Goal: Information Seeking & Learning: Learn about a topic

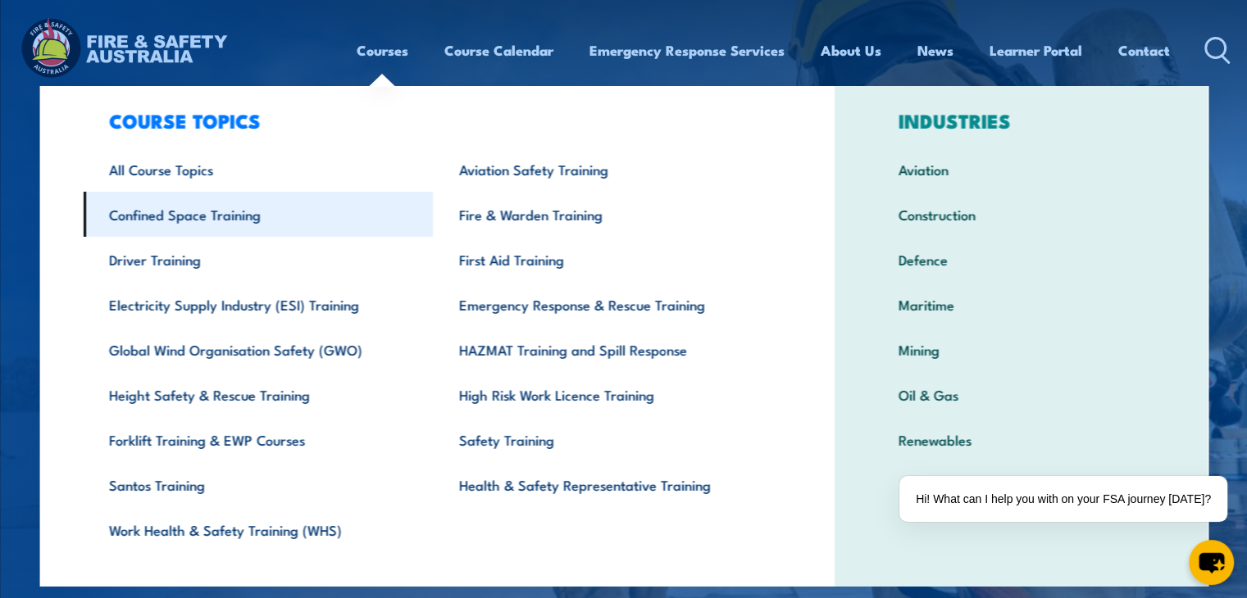
scroll to position [57, 0]
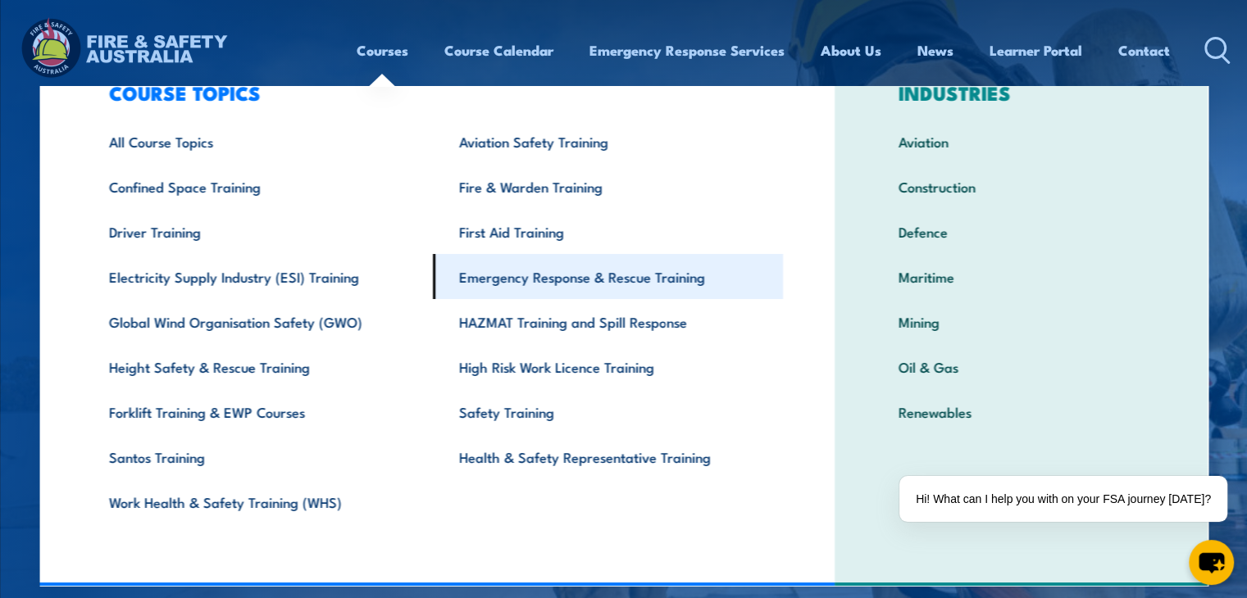
click at [490, 281] on link "Emergency Response & Rescue Training" at bounding box center [608, 276] width 350 height 45
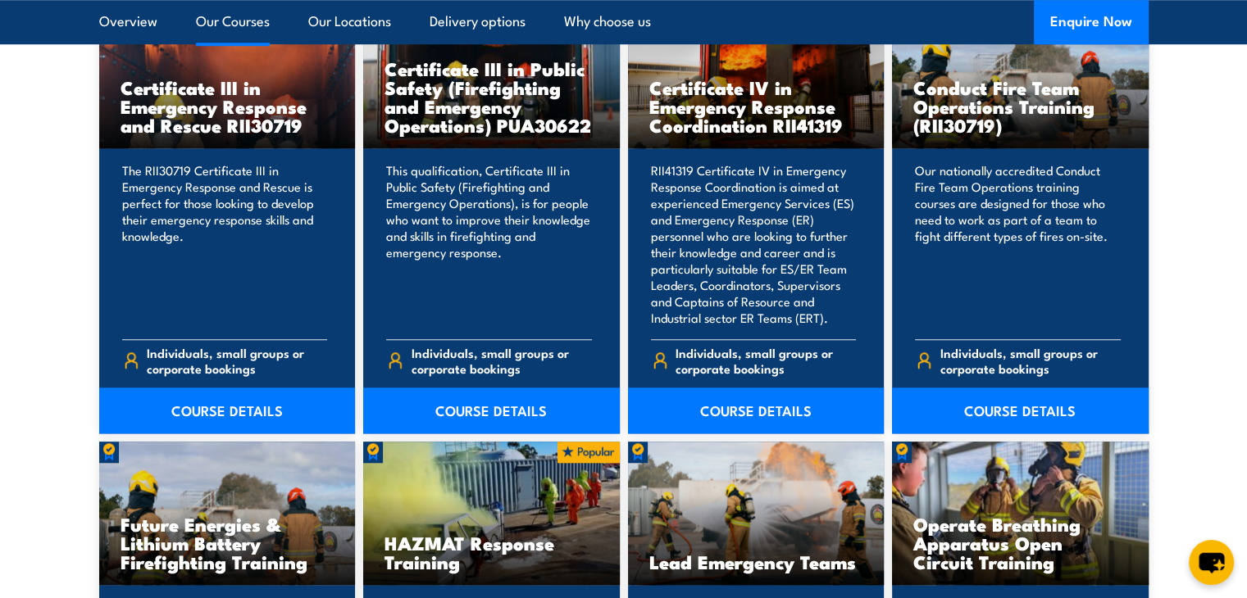
scroll to position [1229, 0]
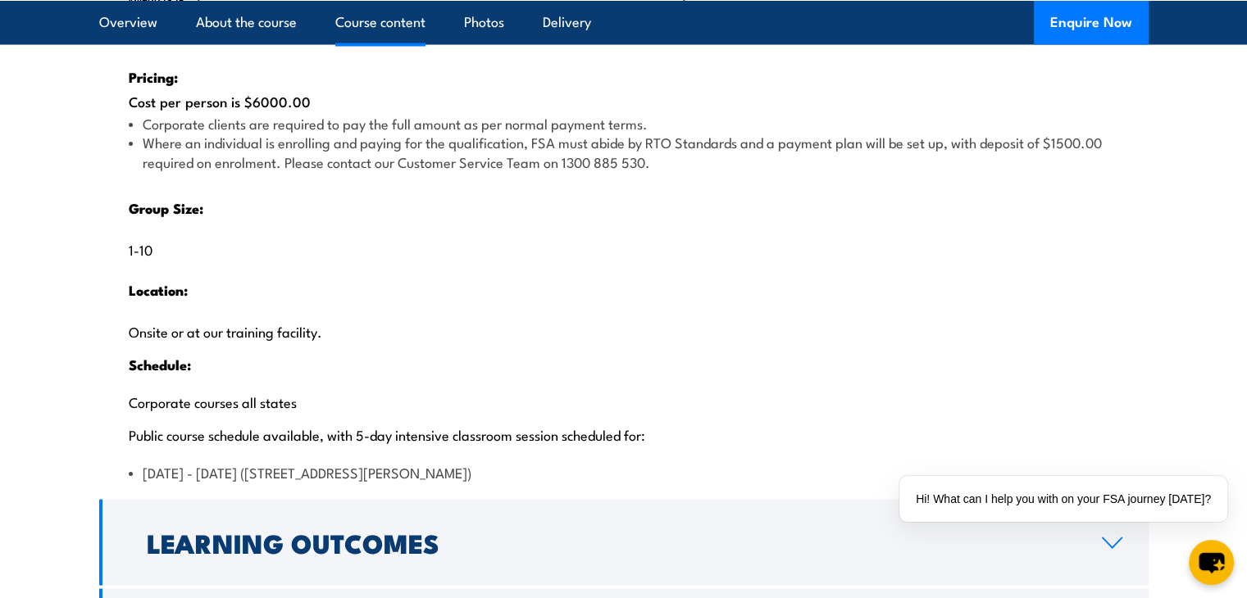
scroll to position [3196, 0]
